Goal: Find specific page/section: Find specific page/section

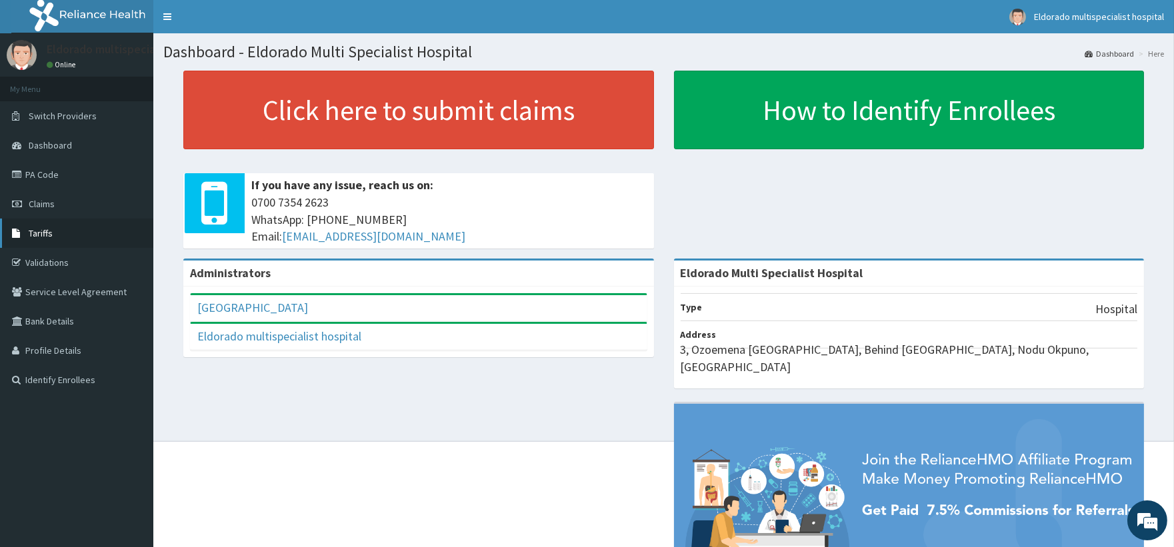
click at [64, 238] on link "Tariffs" at bounding box center [76, 233] width 153 height 29
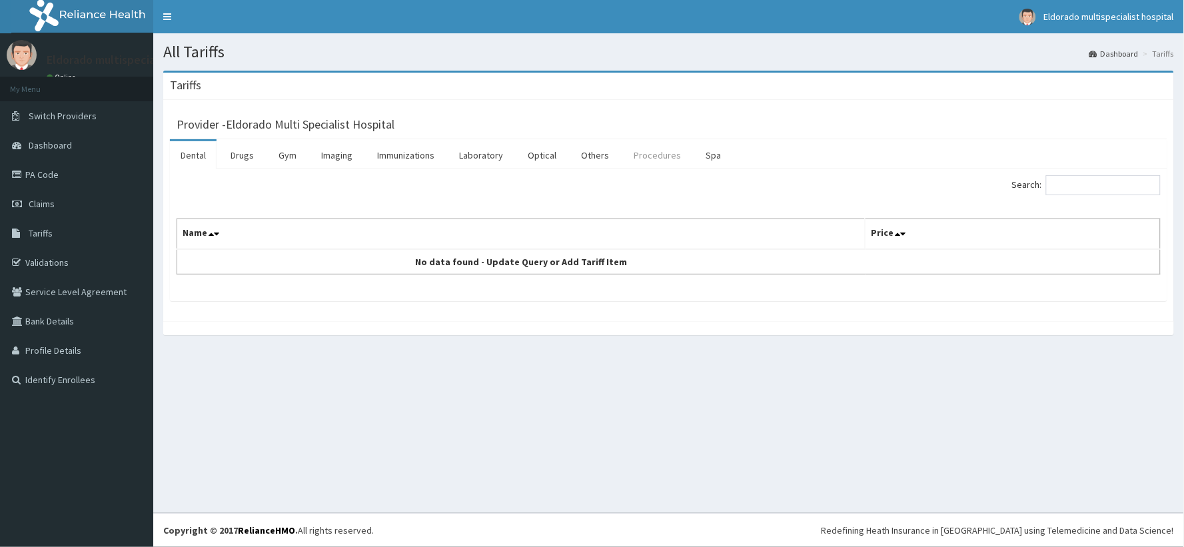
click at [665, 156] on link "Procedures" at bounding box center [657, 155] width 69 height 28
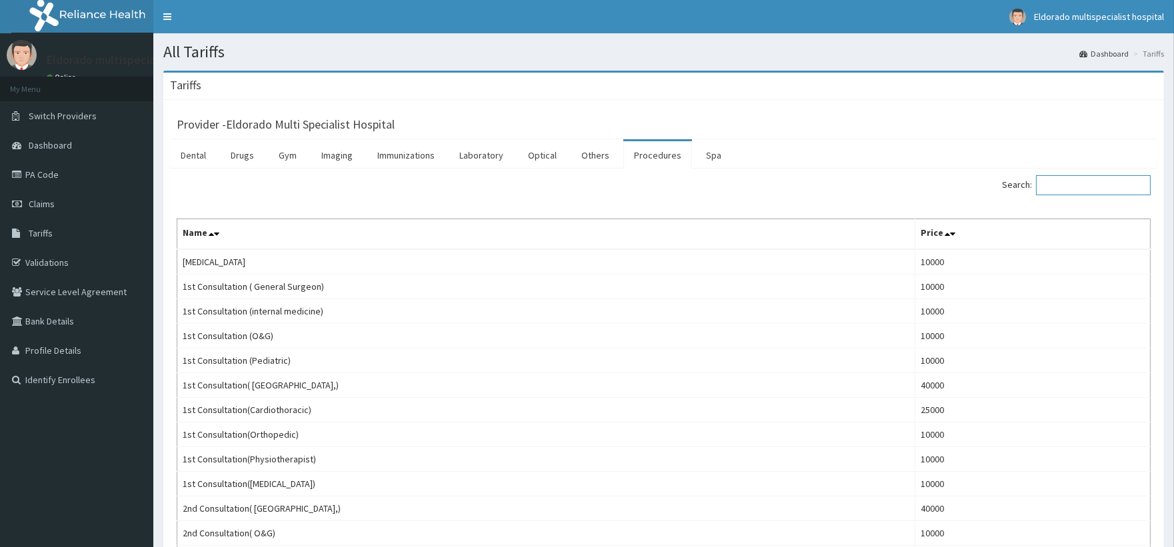
click at [1069, 188] on input "Search:" at bounding box center [1093, 185] width 115 height 20
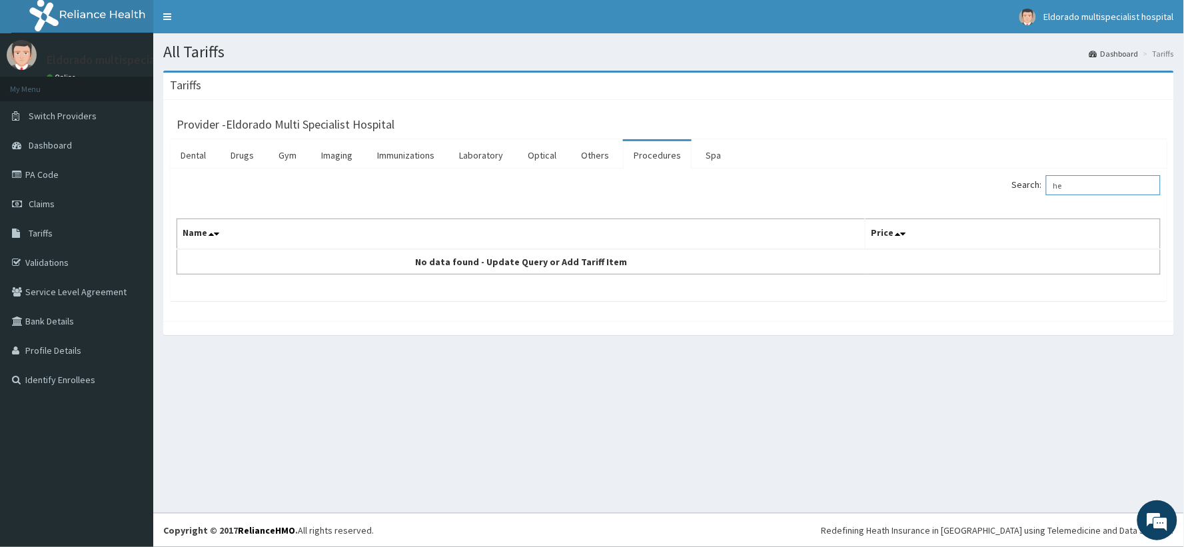
type input "h"
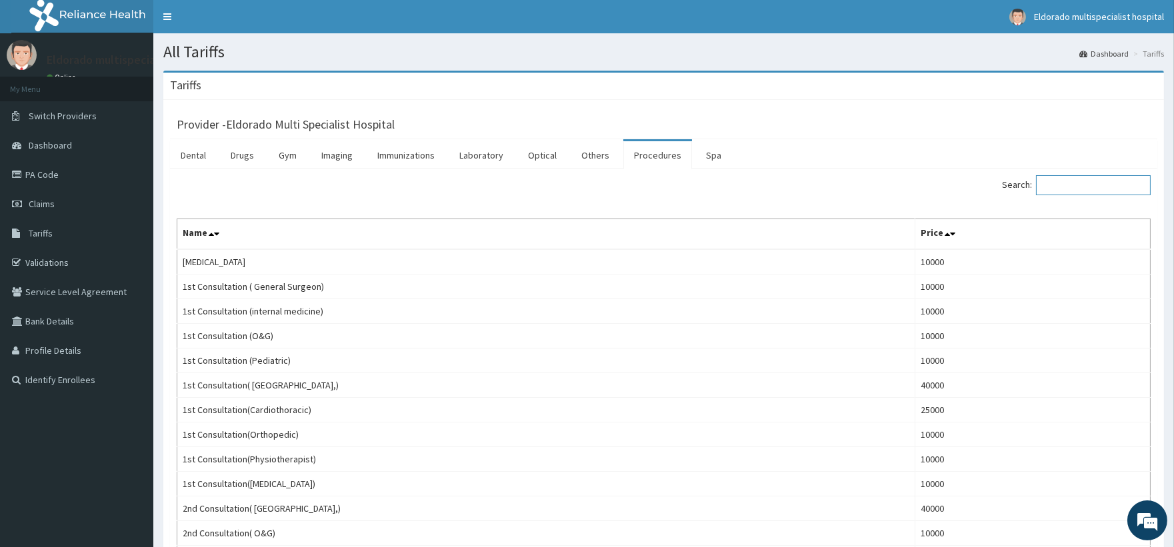
type input ";"
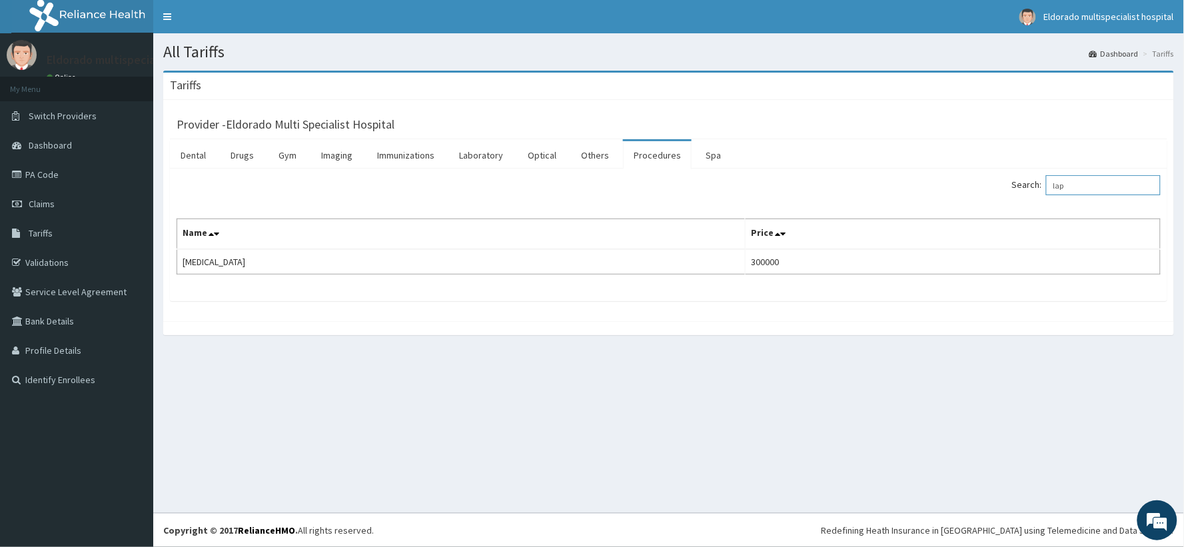
type input "lap"
click at [35, 175] on link "PA Code" at bounding box center [76, 174] width 153 height 29
